Goal: Task Accomplishment & Management: Manage account settings

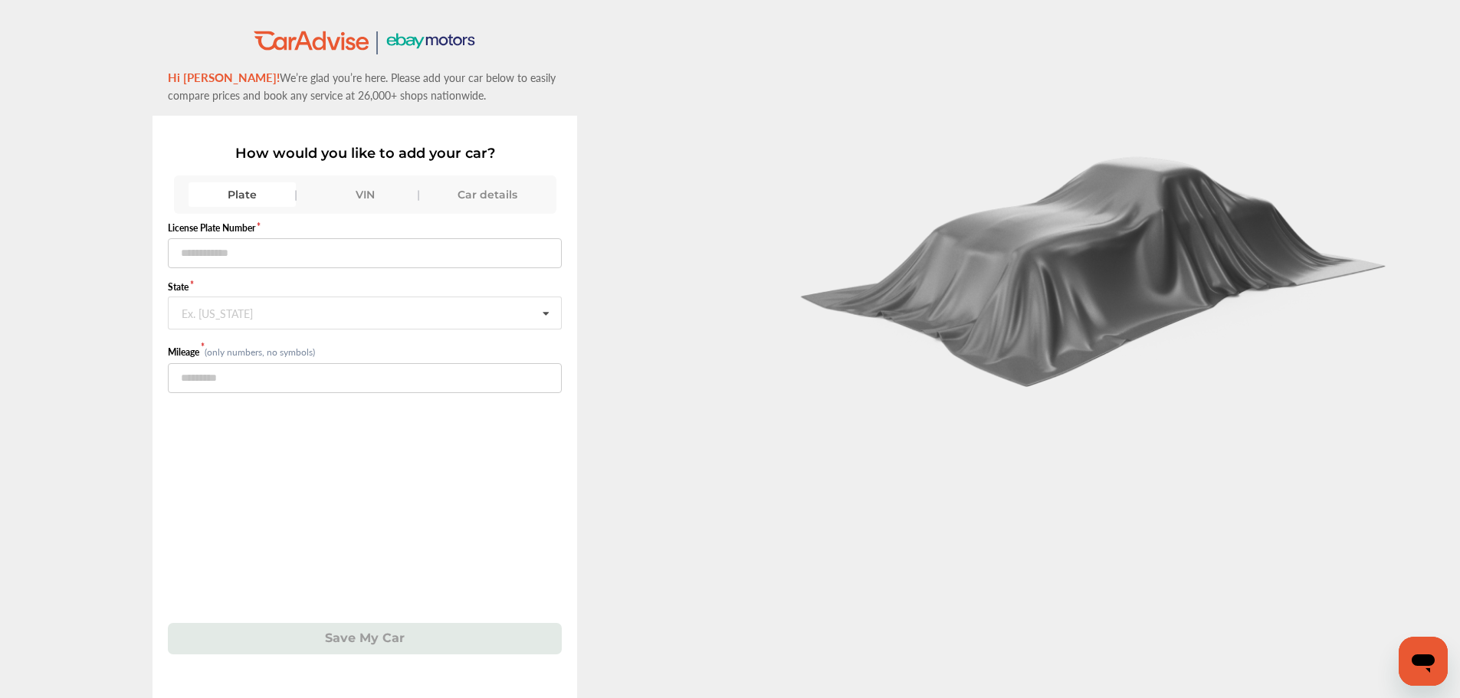
click at [351, 194] on div "VIN" at bounding box center [364, 194] width 107 height 25
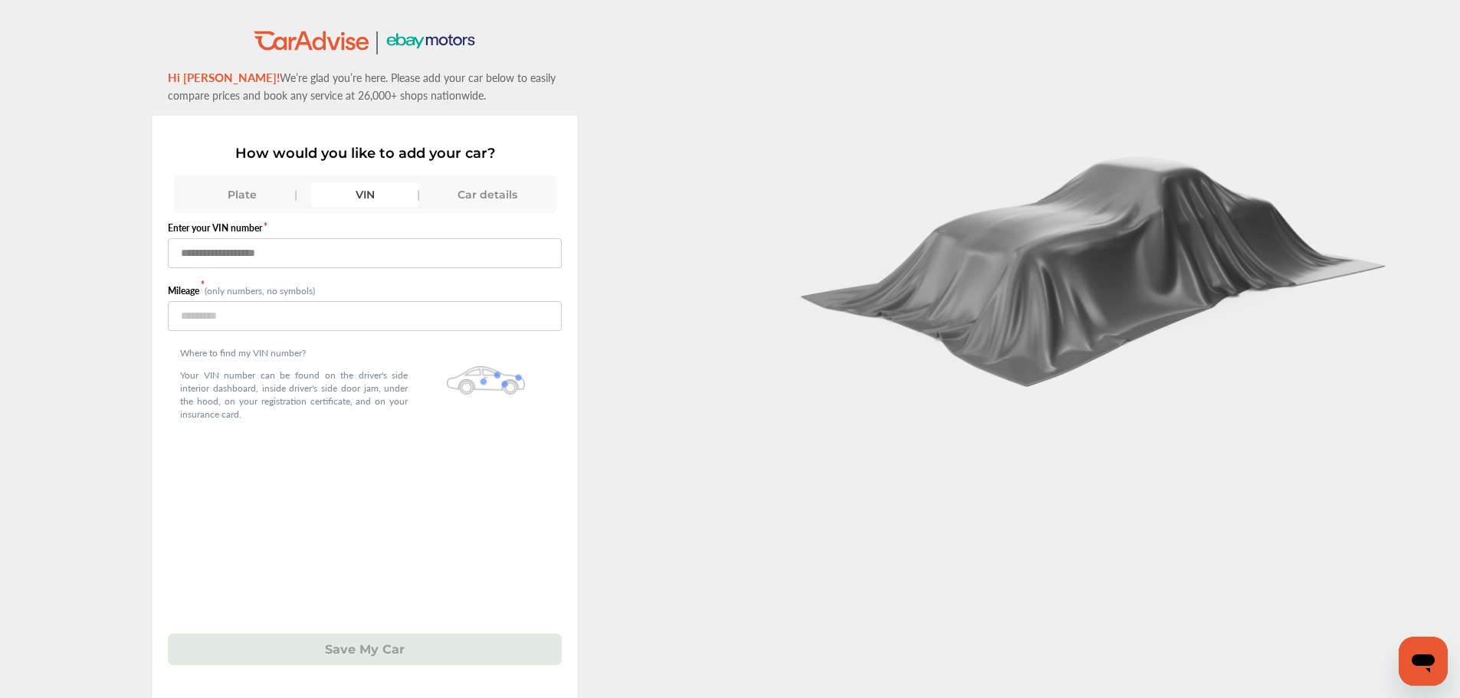
click at [367, 252] on input "text" at bounding box center [365, 253] width 394 height 30
paste input "**********"
type input "**********"
click at [359, 324] on input "number" at bounding box center [365, 316] width 394 height 30
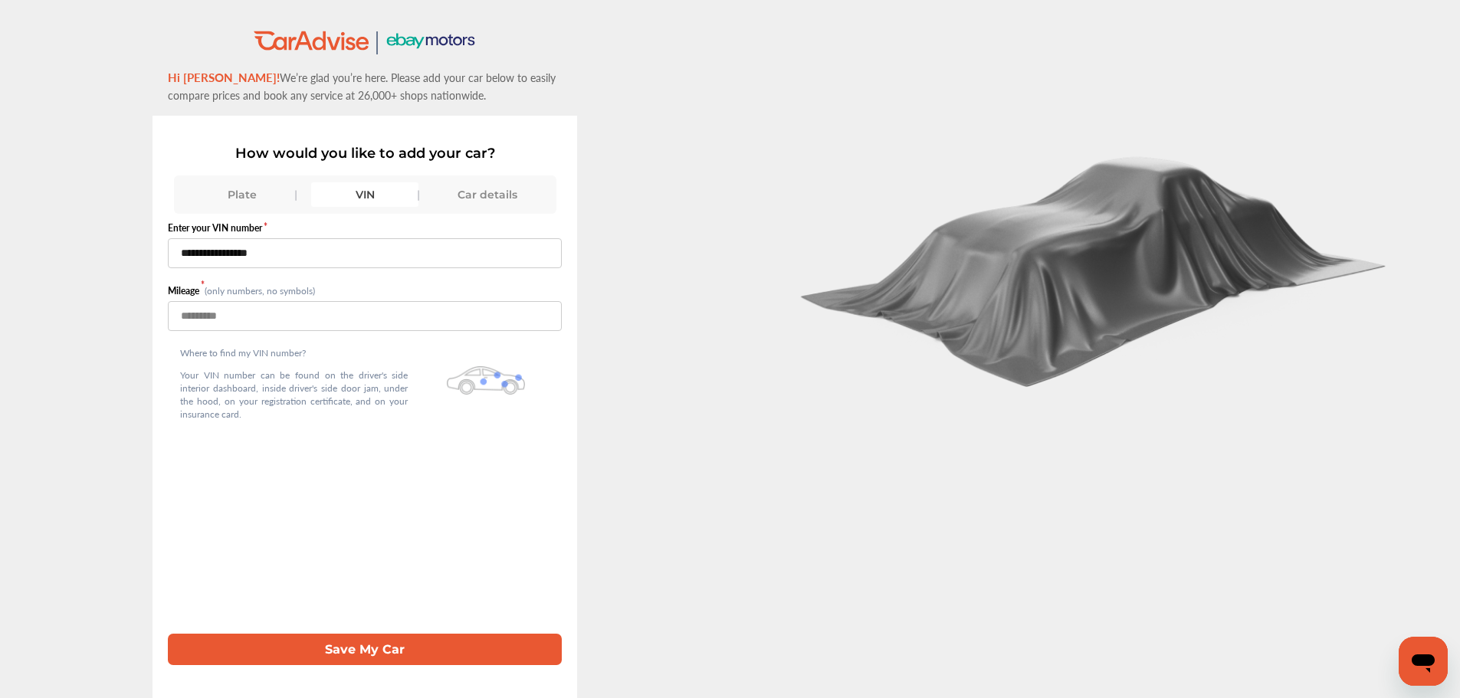
type input "*****"
click at [408, 645] on button "Save My Car" at bounding box center [365, 649] width 394 height 31
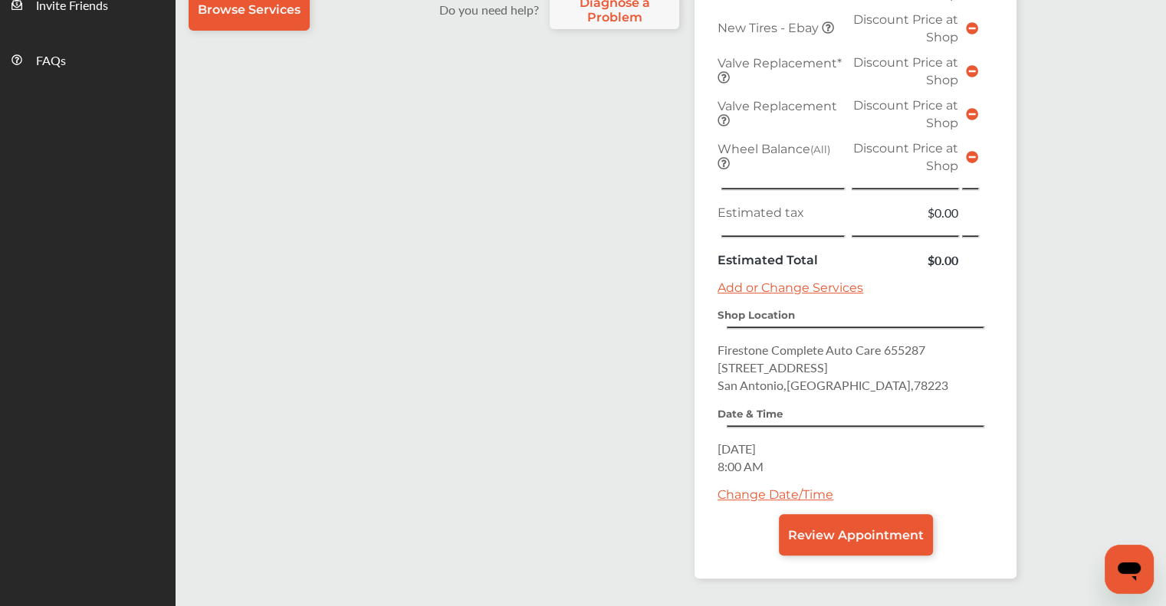
scroll to position [613, 0]
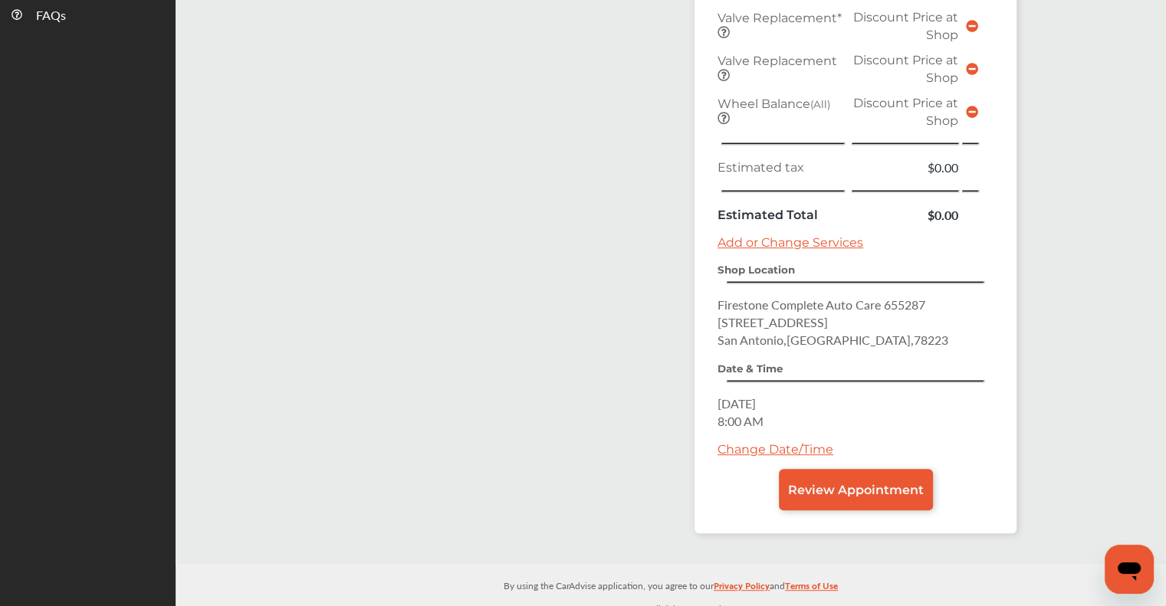
click at [756, 442] on link "Change Date/Time" at bounding box center [775, 449] width 116 height 15
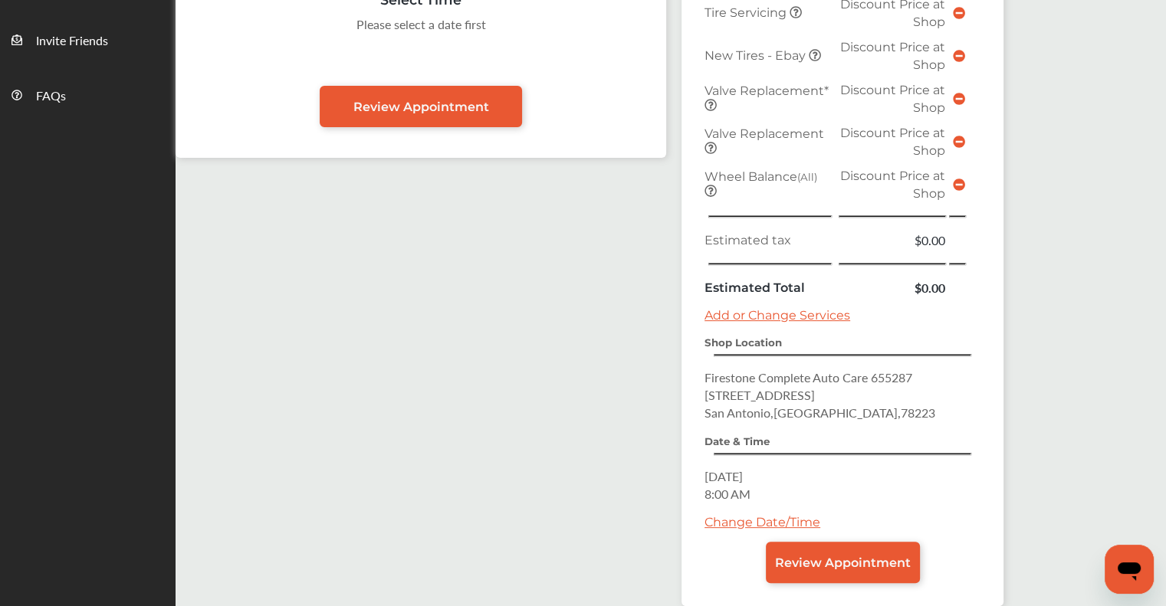
scroll to position [536, 0]
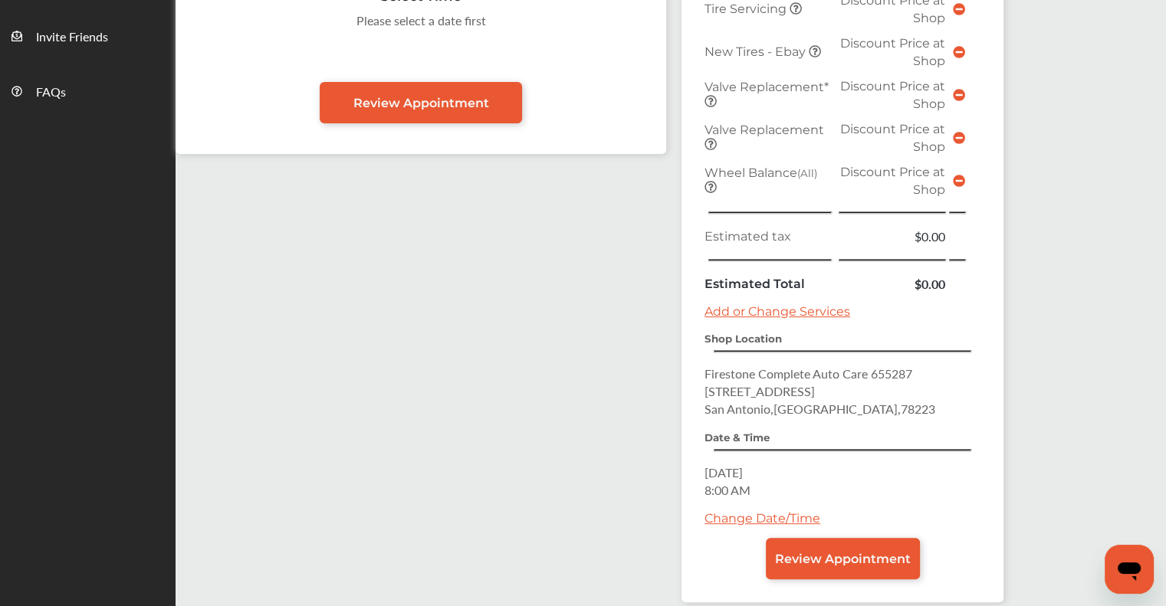
click at [789, 511] on link "Change Date/Time" at bounding box center [762, 518] width 116 height 15
click at [766, 511] on link "Change Date/Time" at bounding box center [762, 518] width 116 height 15
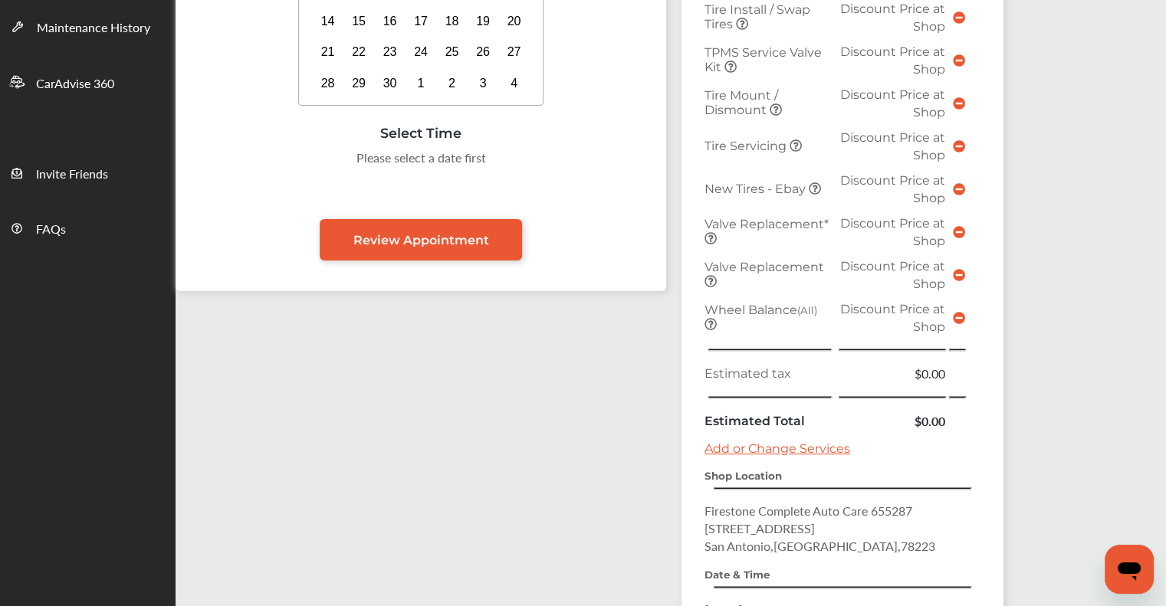
scroll to position [230, 0]
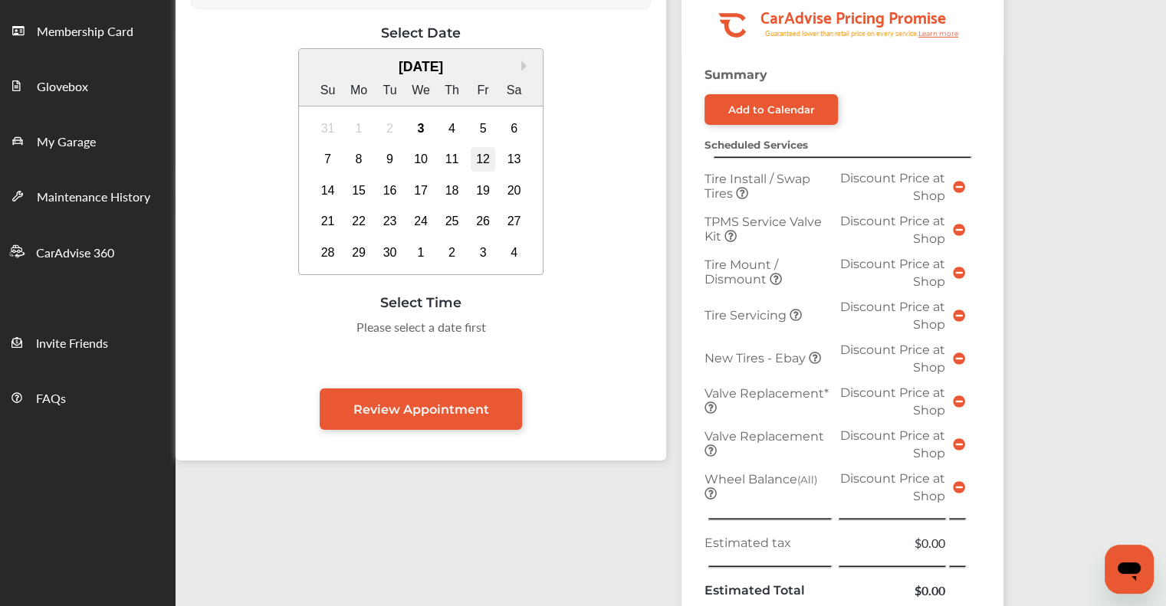
click at [472, 159] on div "12" at bounding box center [483, 159] width 25 height 25
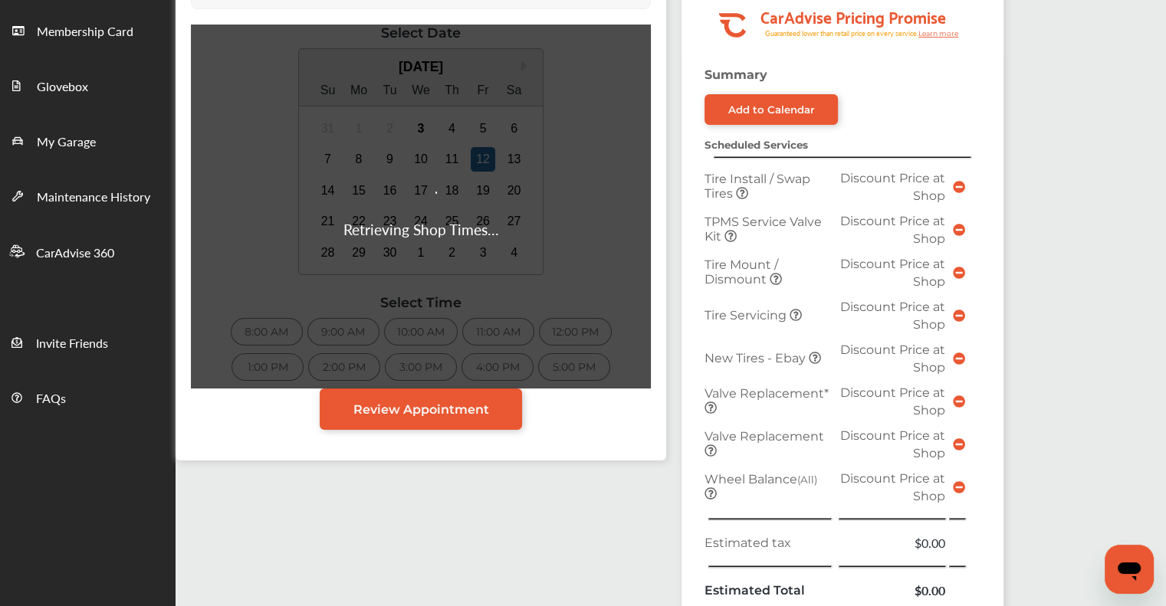
click at [326, 188] on div "Retrieving Shop Times..." at bounding box center [421, 207] width 460 height 364
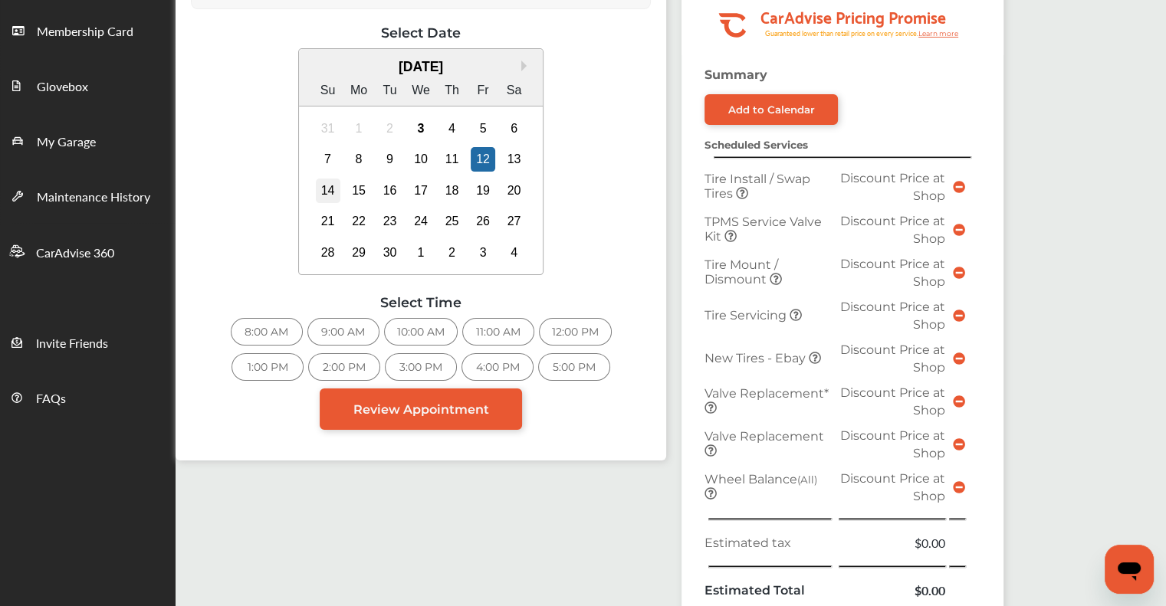
click at [336, 189] on div "14" at bounding box center [328, 191] width 25 height 25
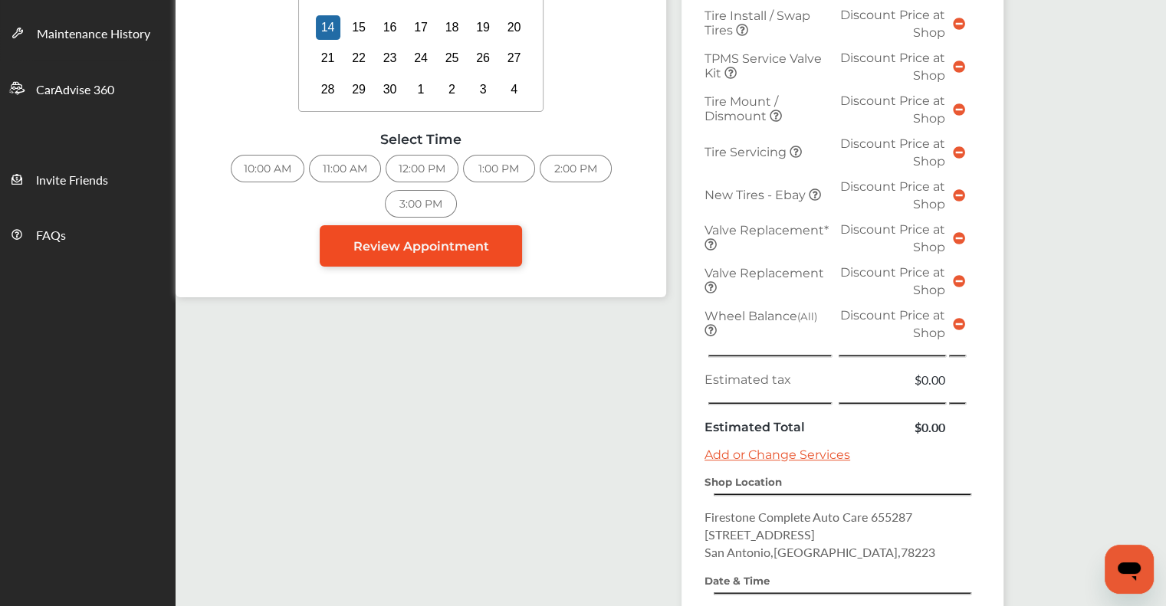
scroll to position [367, 0]
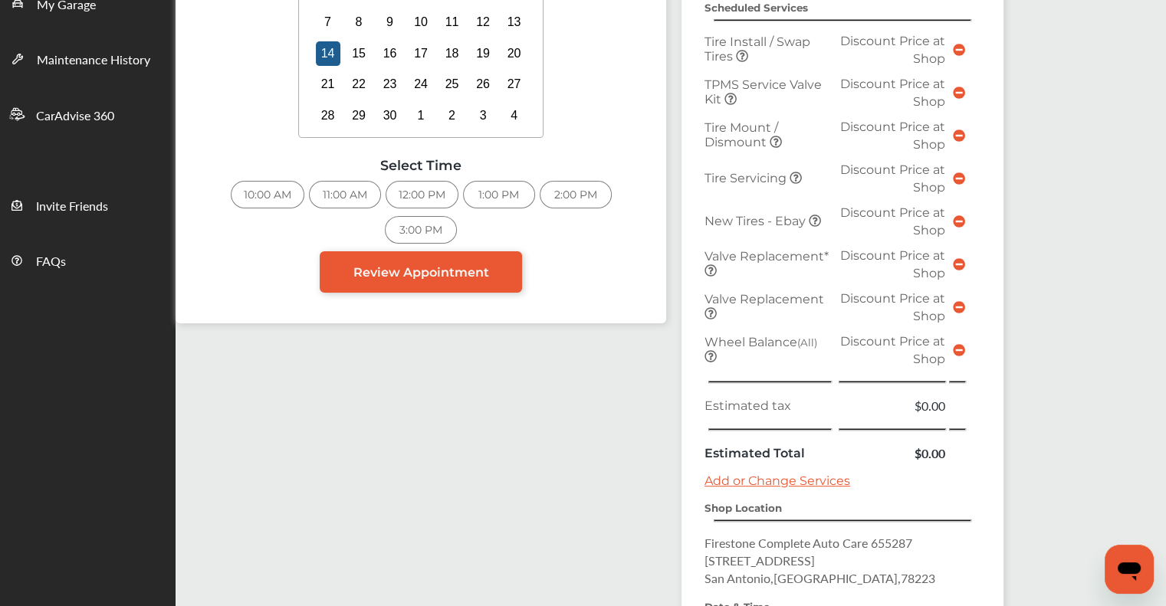
click at [330, 50] on div "14" at bounding box center [328, 53] width 25 height 25
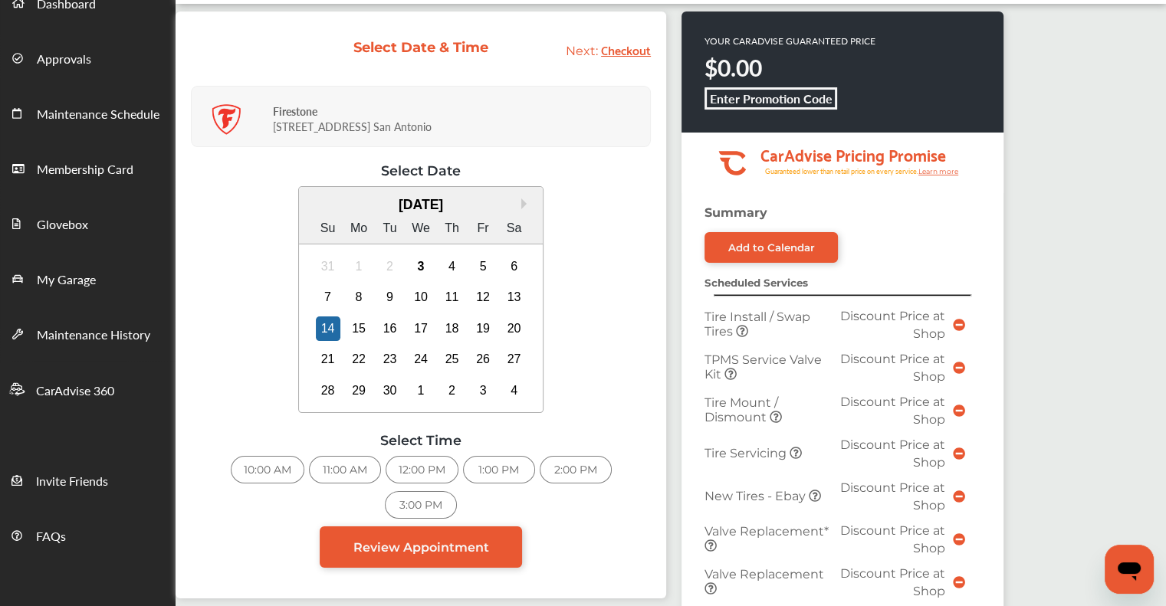
scroll to position [0, 0]
